Goal: Task Accomplishment & Management: Complete application form

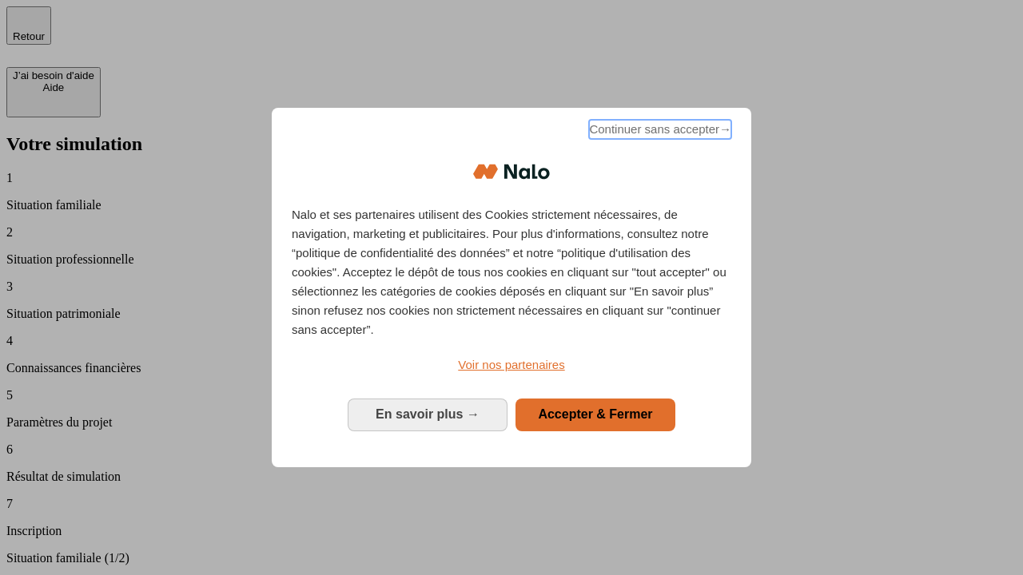
click at [658, 132] on span "Continuer sans accepter →" at bounding box center [660, 129] width 142 height 19
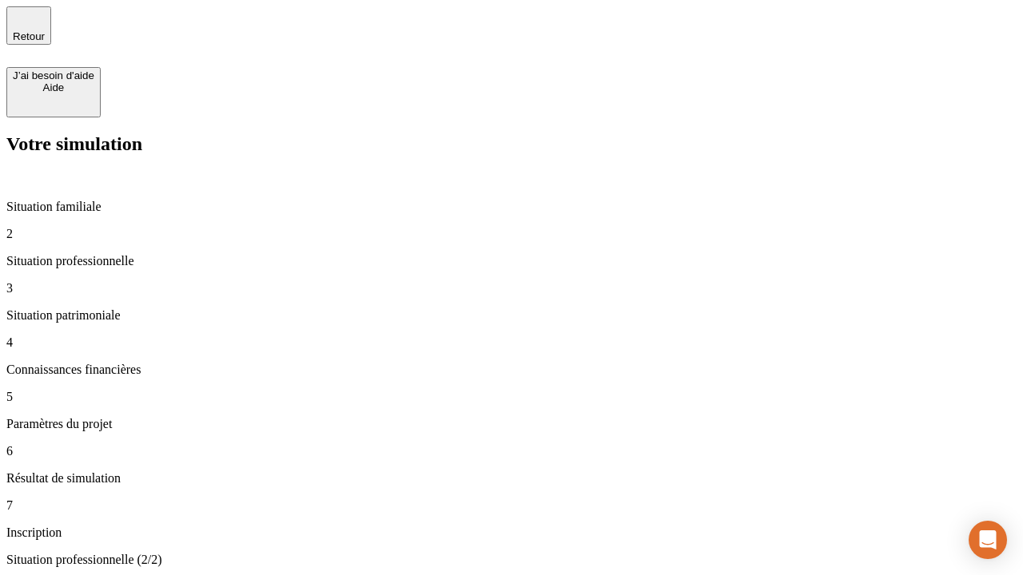
type input "30 000"
type input "40 000"
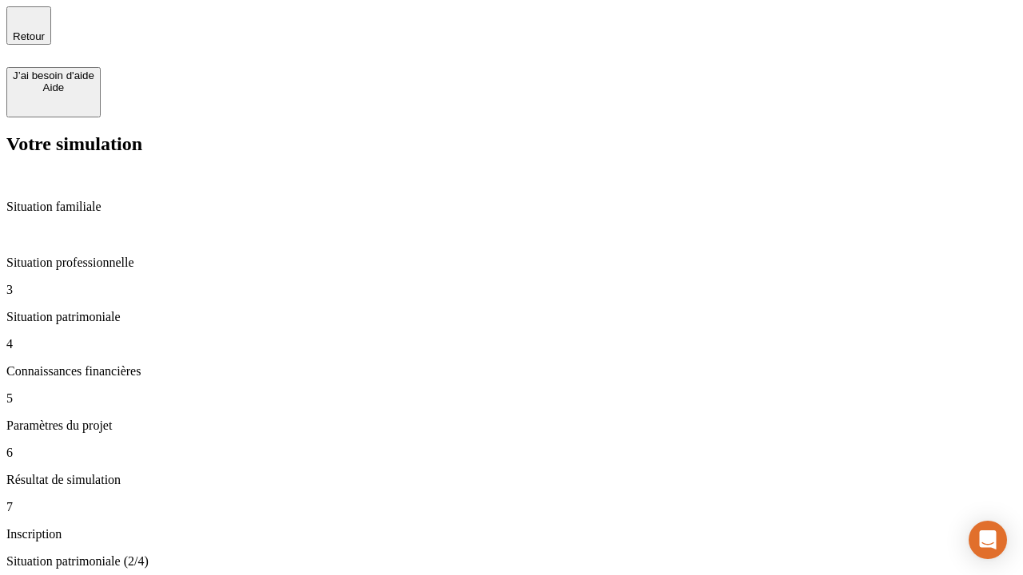
type input "1 100"
type input "20"
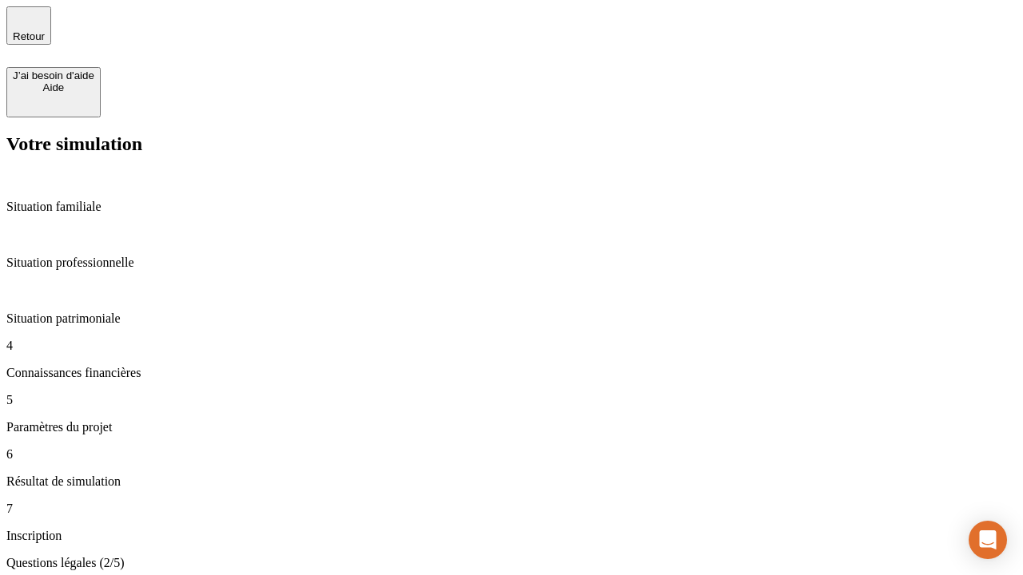
scroll to position [3, 0]
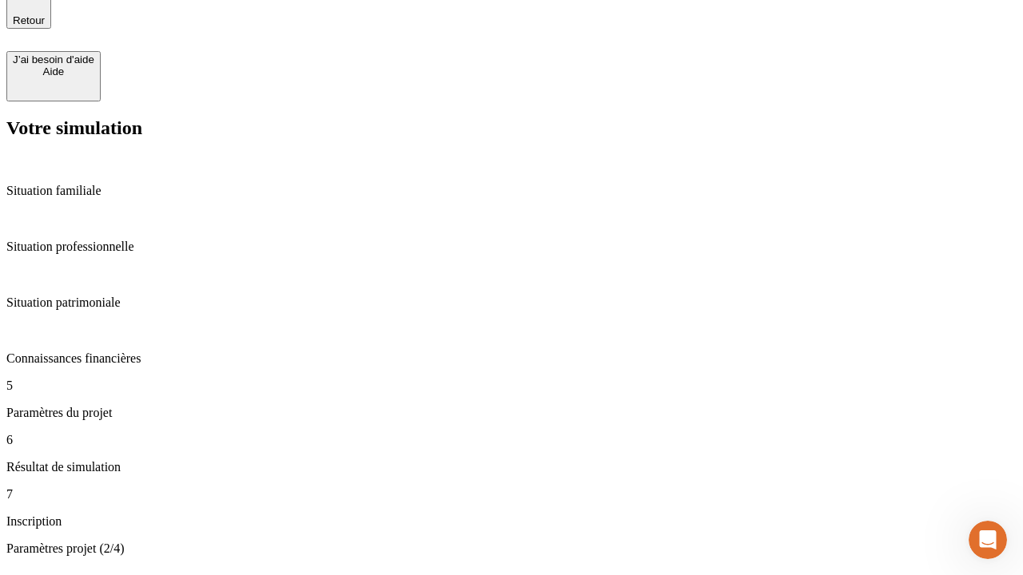
type input "40"
type input "62"
type input "50 000"
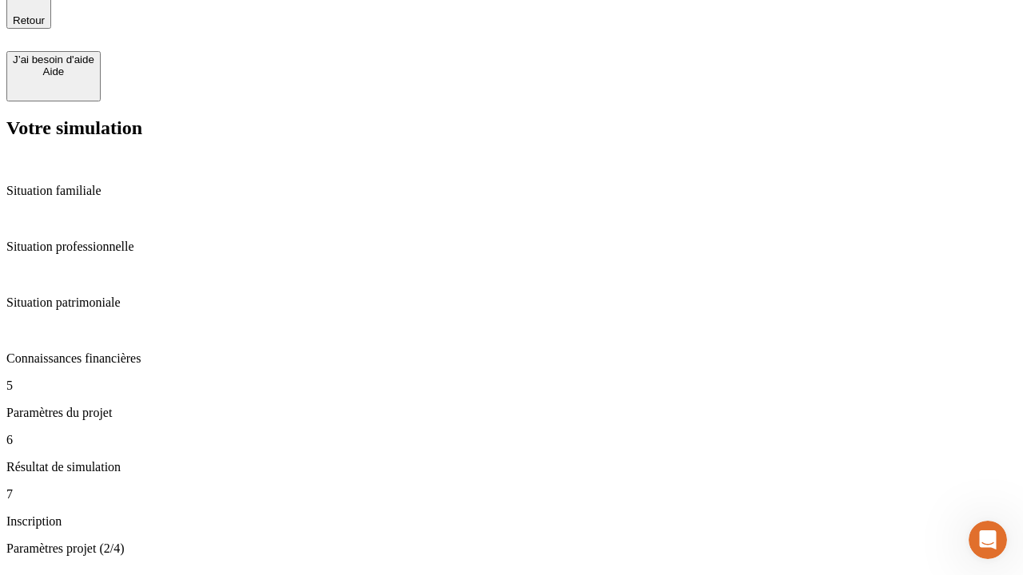
type input "640"
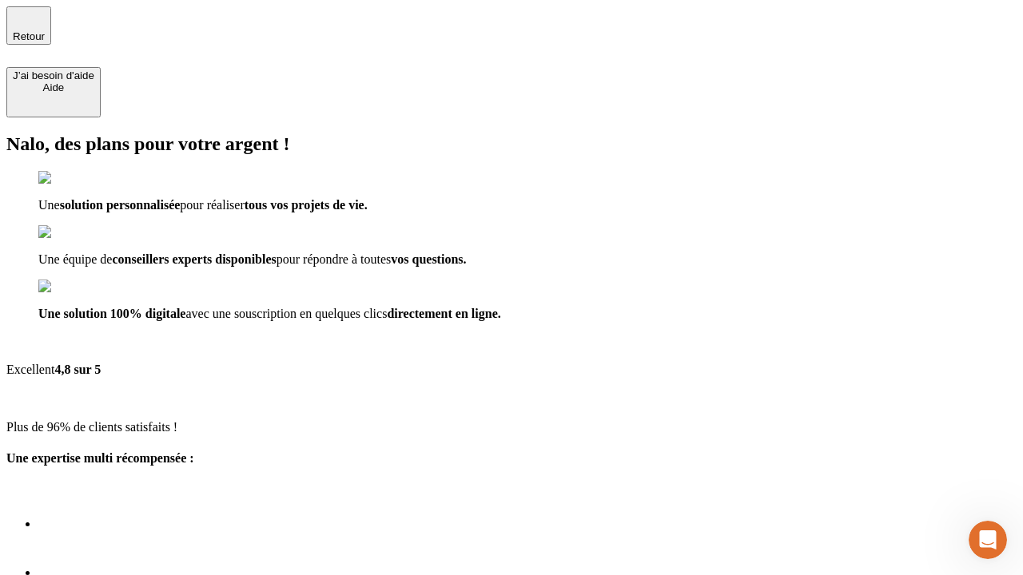
type input "[EMAIL_ADDRESS][DOMAIN_NAME]"
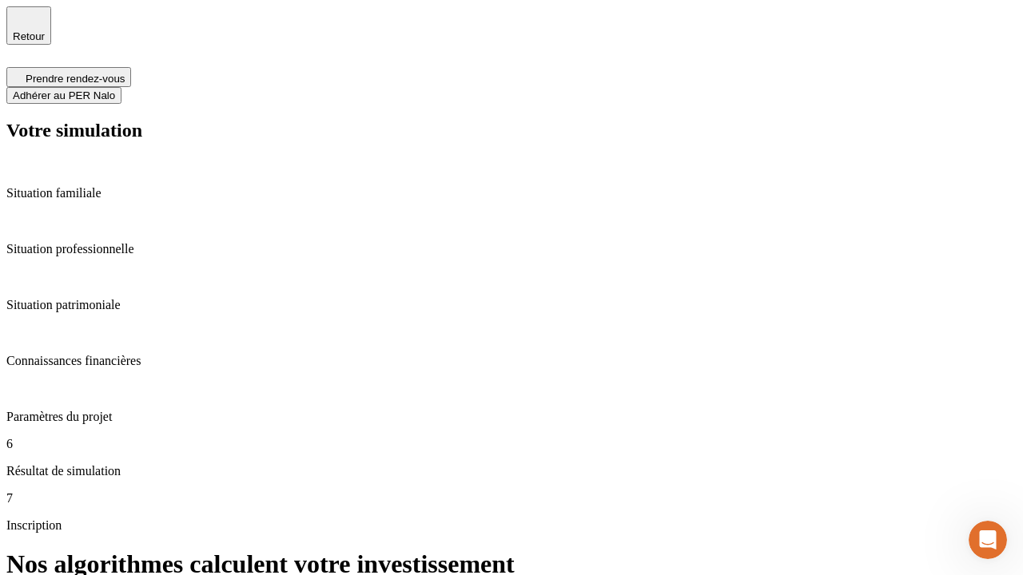
scroll to position [6, 0]
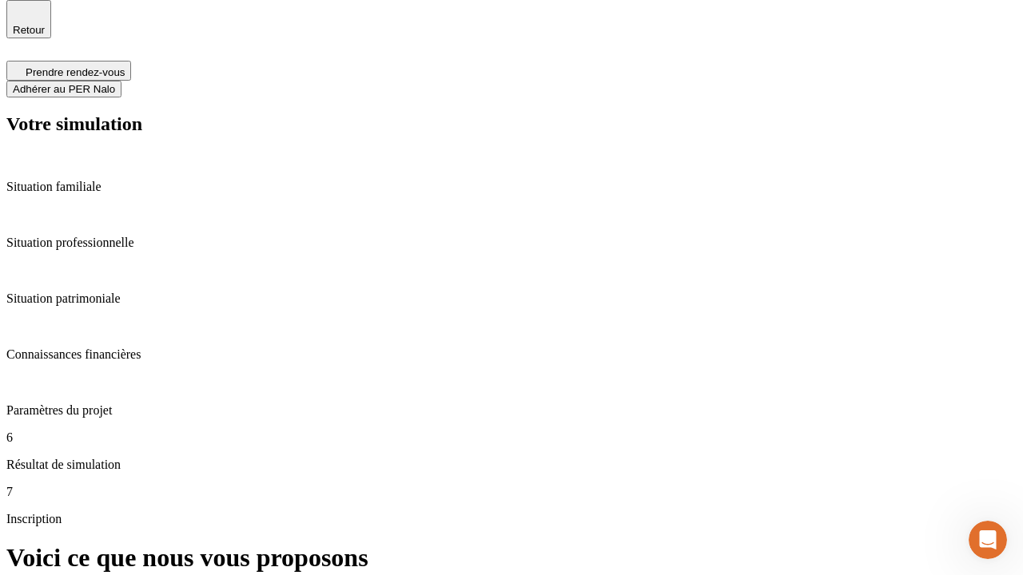
click at [115, 83] on span "Adhérer au PER Nalo" at bounding box center [64, 89] width 102 height 12
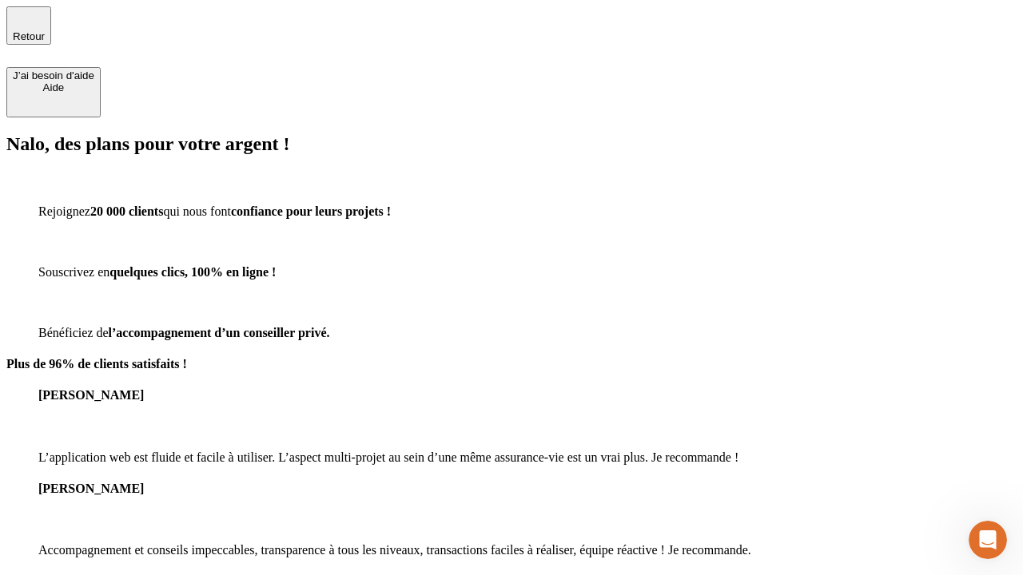
type input "[PERSON_NAME][EMAIL_ADDRESS][DOMAIN_NAME]"
